Goal: Obtain resource: Obtain resource

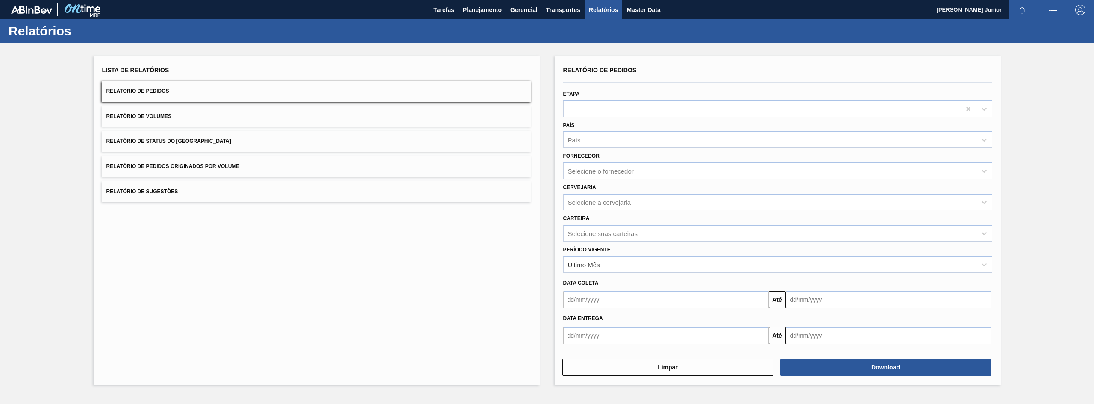
click at [239, 165] on span "Relatório de Pedidos Originados por Volume" at bounding box center [172, 166] width 133 height 6
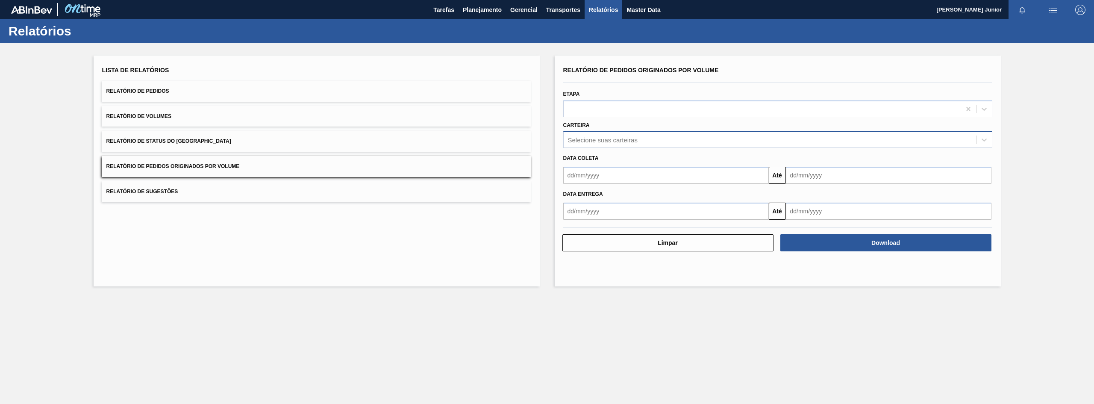
click at [588, 144] on div "Selecione suas carteiras" at bounding box center [770, 140] width 412 height 12
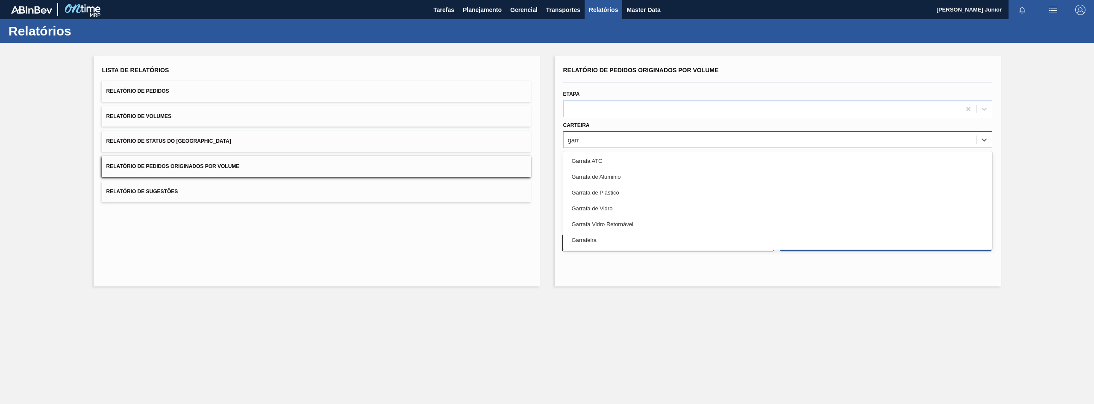
type input "garra"
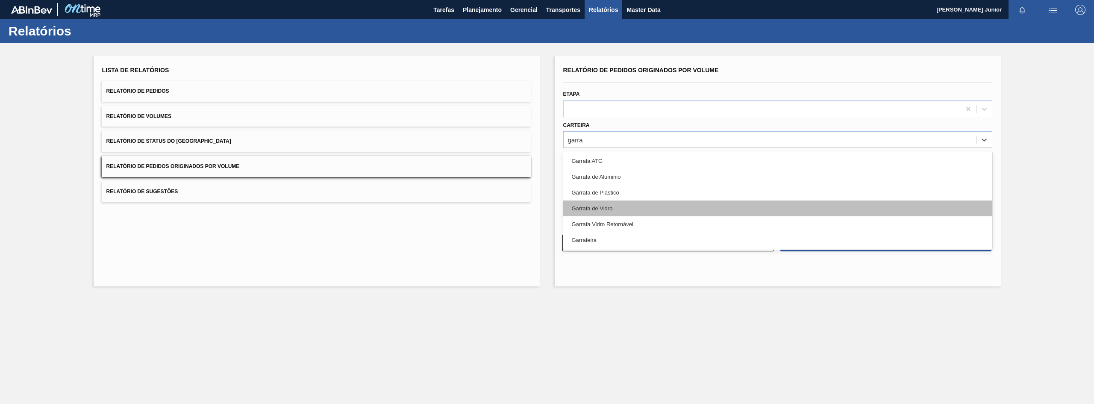
click at [605, 208] on div "Garrafa de Vidro" at bounding box center [777, 208] width 429 height 16
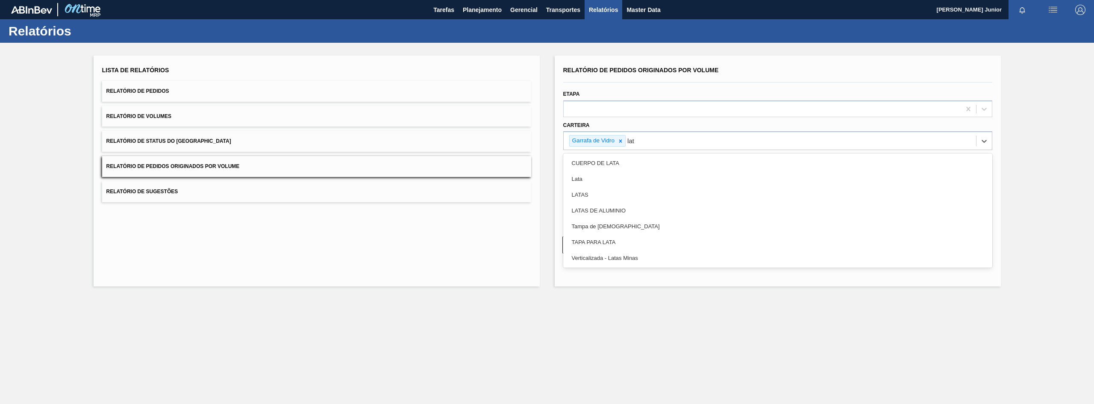
type input "lata"
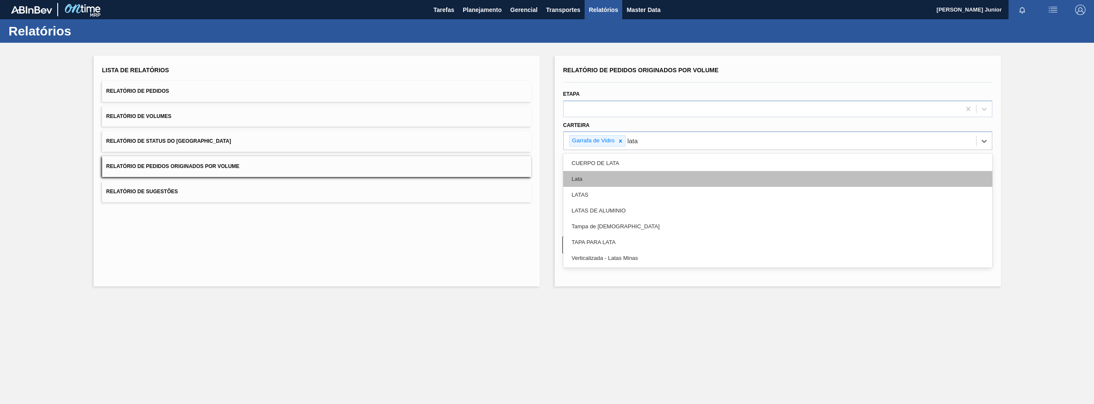
click at [630, 183] on div "Lata" at bounding box center [777, 179] width 429 height 16
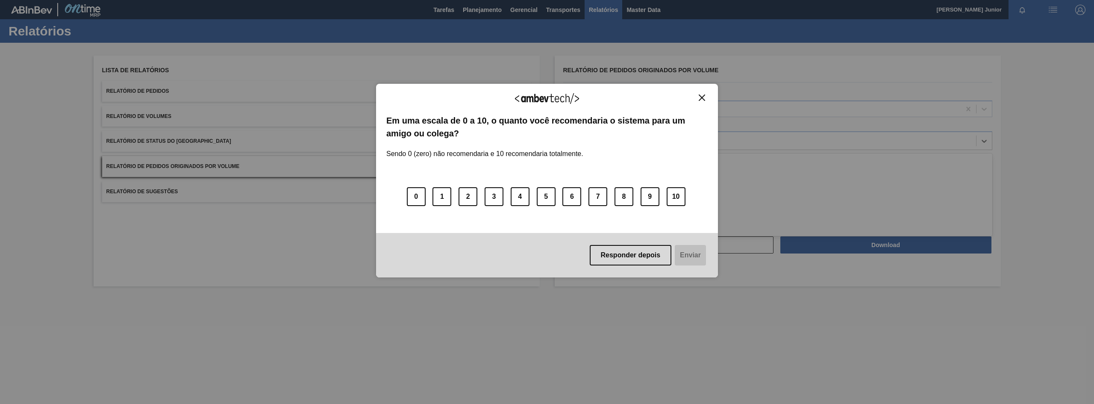
type input "pr"
click at [705, 100] on img "Close" at bounding box center [702, 97] width 6 height 6
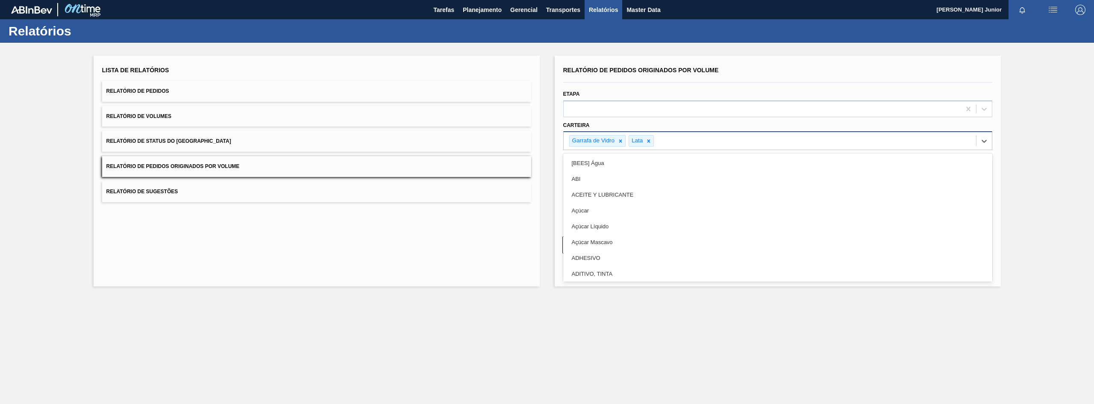
click at [716, 139] on div "Garrafa de [PERSON_NAME]" at bounding box center [770, 141] width 412 height 18
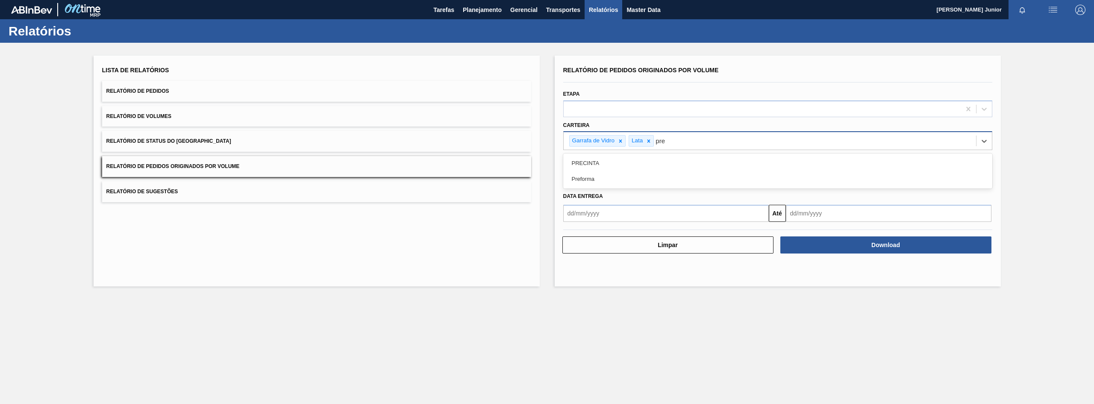
type input "pref"
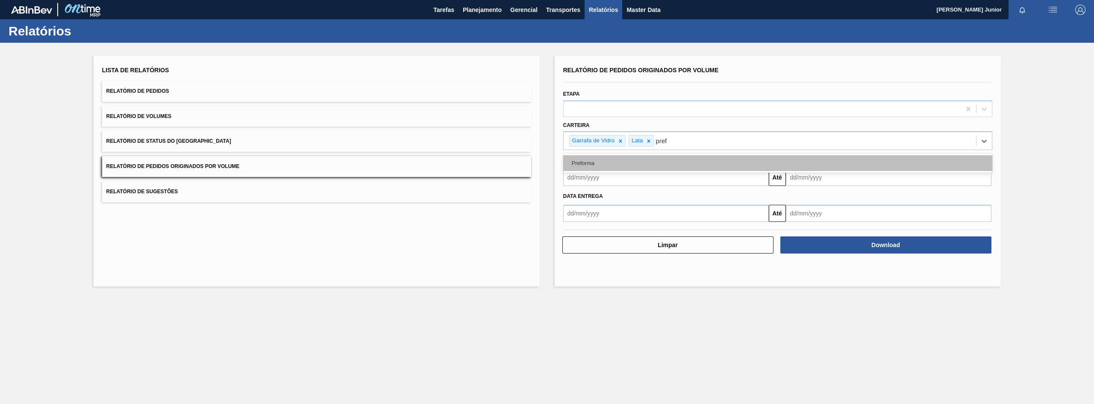
click at [675, 164] on div "Preforma" at bounding box center [777, 163] width 429 height 16
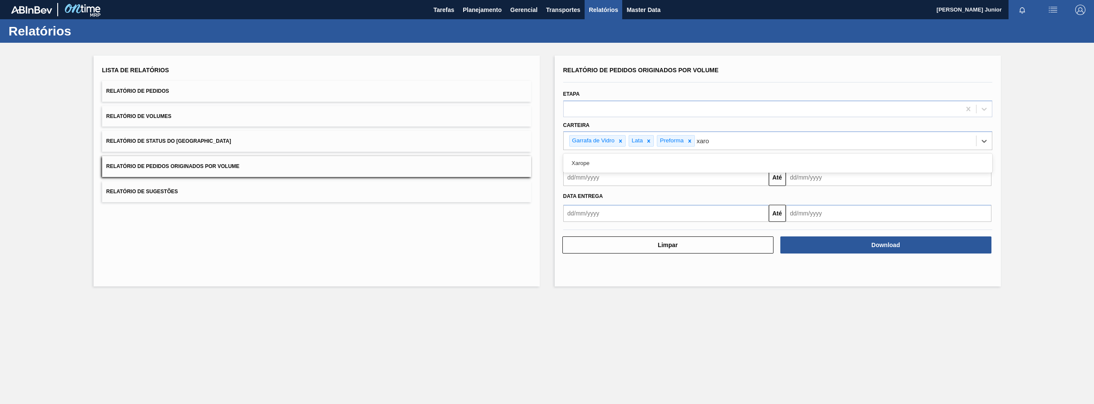
type input "xarop"
click at [675, 164] on div "Xarope" at bounding box center [777, 163] width 429 height 16
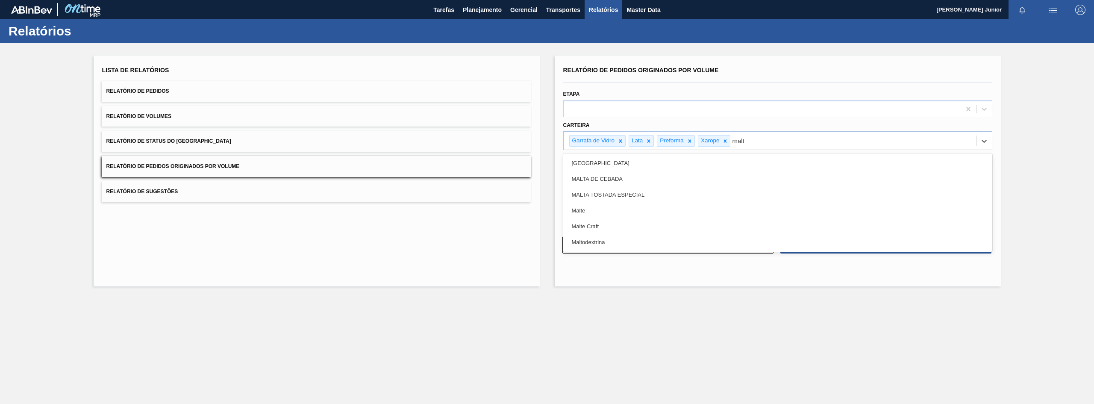
type input "malte"
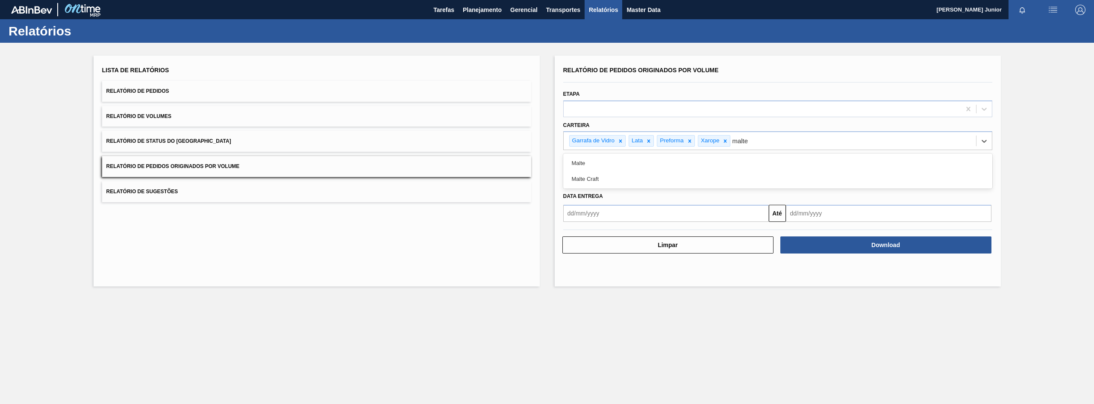
click at [675, 164] on div "Malte" at bounding box center [777, 163] width 429 height 16
type input "a"
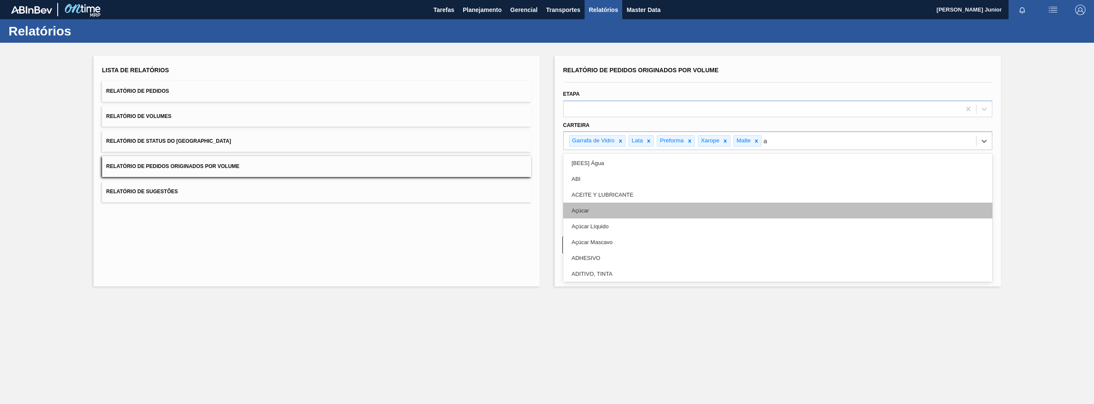
click at [621, 207] on div "Açúcar" at bounding box center [777, 211] width 429 height 16
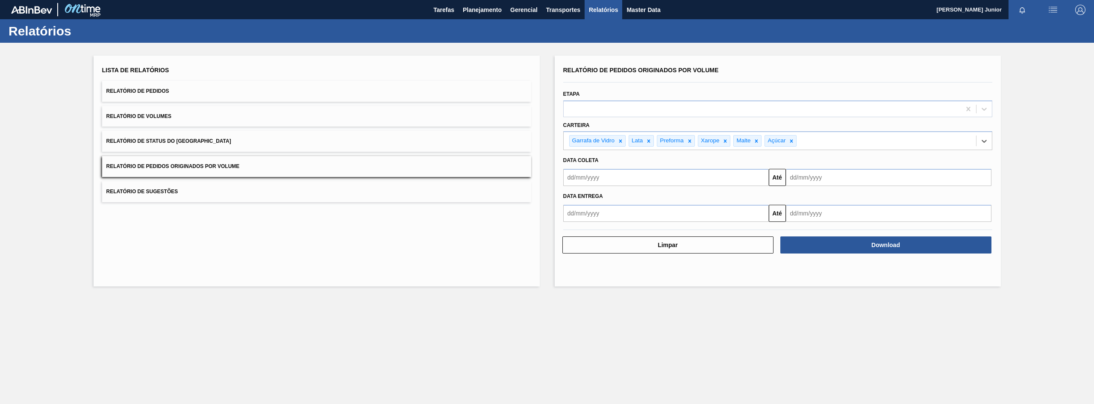
click at [592, 176] on input "text" at bounding box center [666, 177] width 206 height 17
click at [571, 199] on button "Previous Month" at bounding box center [571, 198] width 6 height 6
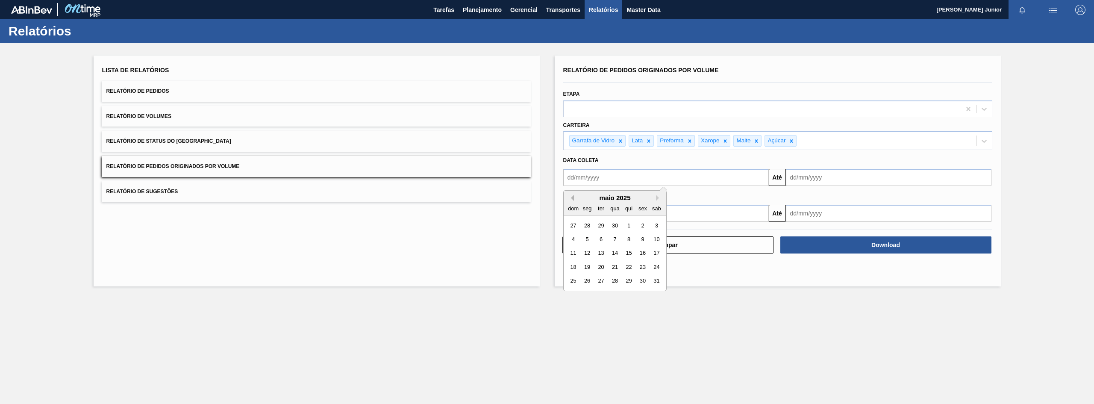
click at [571, 199] on button "Previous Month" at bounding box center [571, 198] width 6 height 6
click at [619, 228] on div "1" at bounding box center [615, 226] width 12 height 12
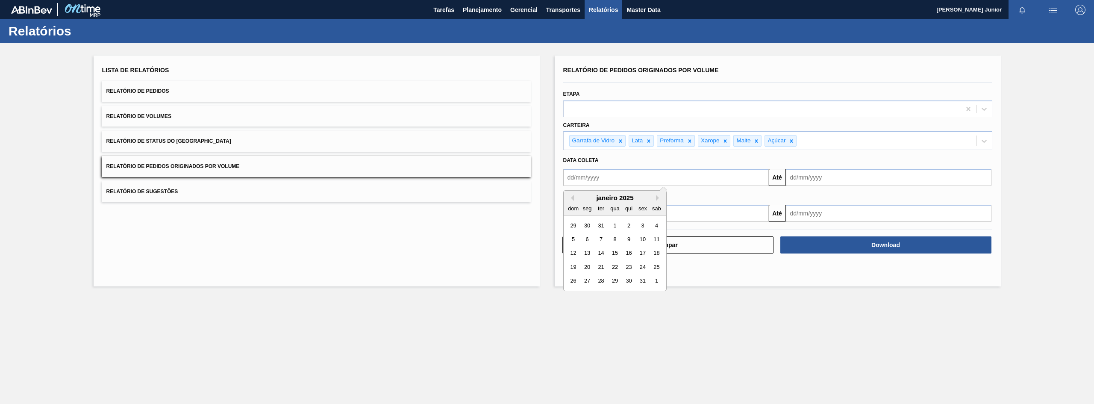
type input "[DATE]"
click at [812, 178] on input "text" at bounding box center [889, 177] width 206 height 17
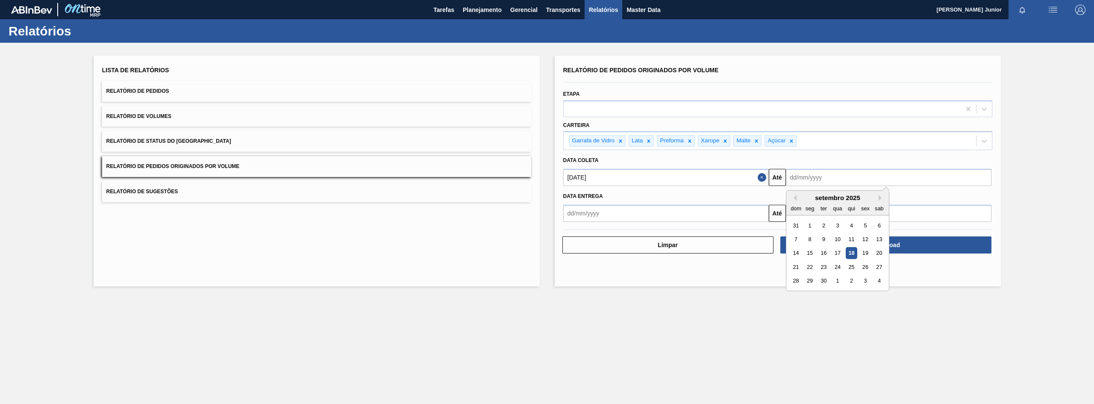
click at [840, 256] on div "17" at bounding box center [838, 253] width 12 height 12
type input "[DATE]"
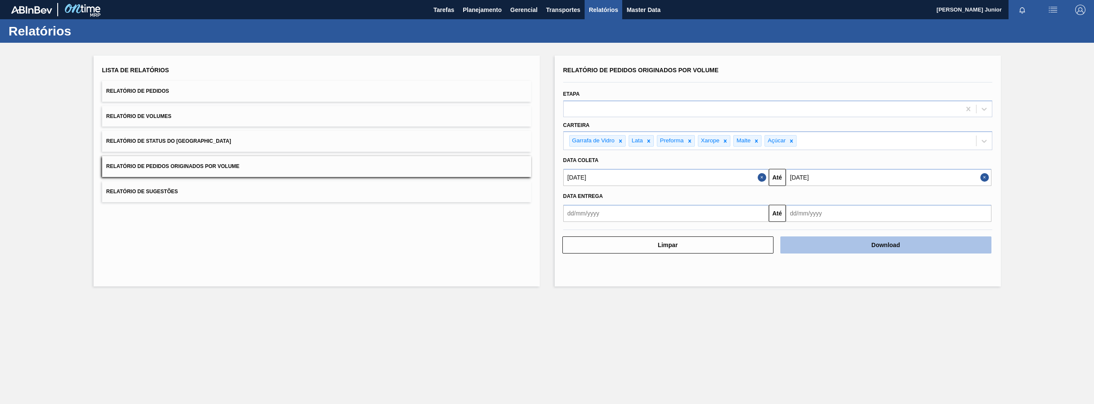
click at [853, 244] on button "Download" at bounding box center [886, 244] width 211 height 17
